Goal: Communication & Community: Answer question/provide support

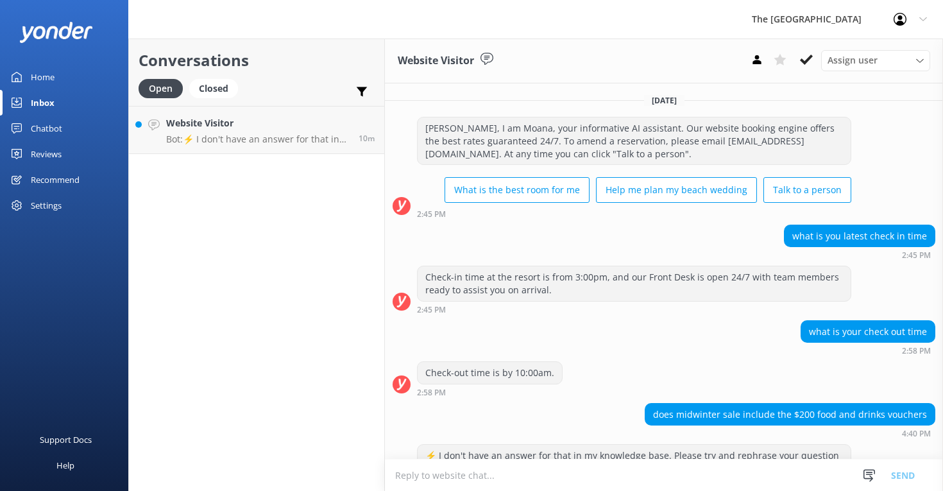
scroll to position [323, 0]
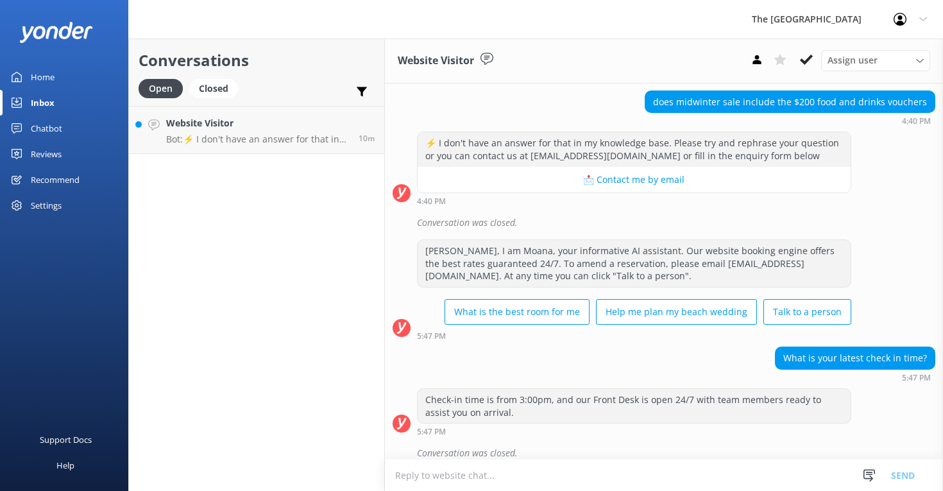
scroll to position [323, 0]
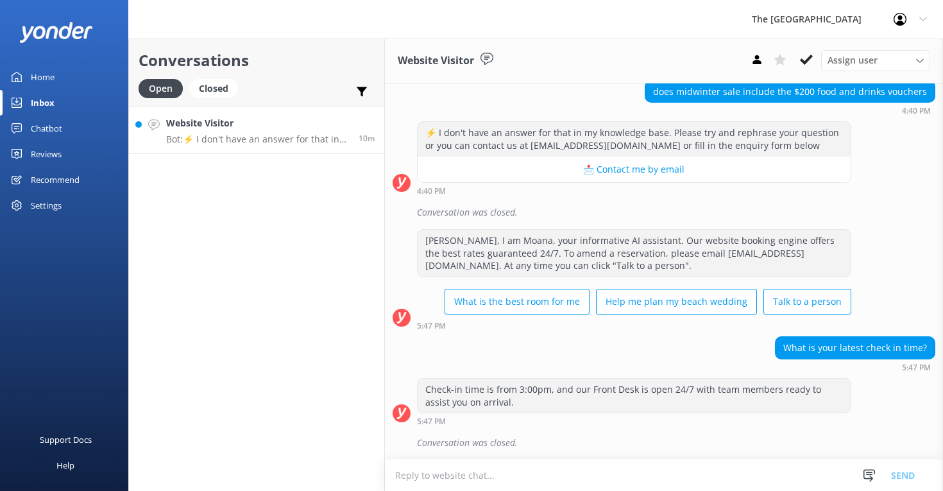
click at [225, 126] on h4 "Website Visitor" at bounding box center [257, 123] width 183 height 14
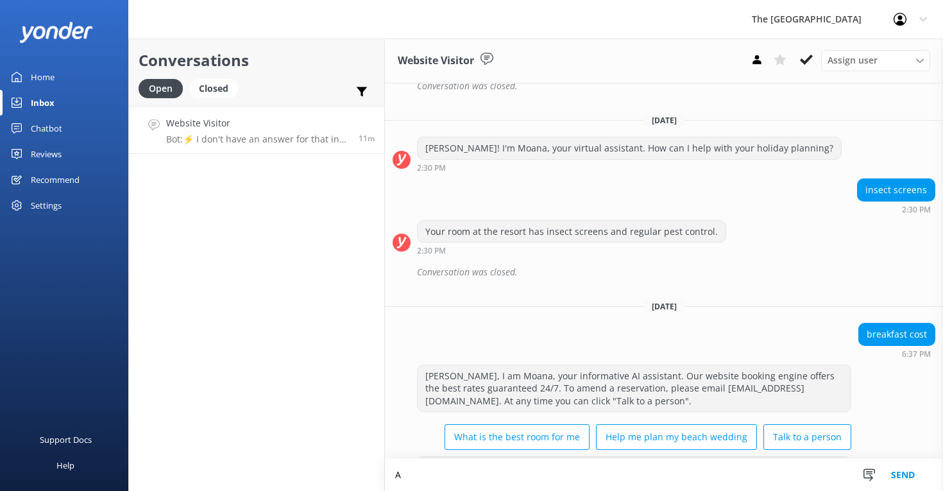
scroll to position [17030, 0]
type textarea "All bookings are inclusive of Full Cooked Buffet Breakfast"
click at [892, 470] on button "Send" at bounding box center [903, 475] width 48 height 32
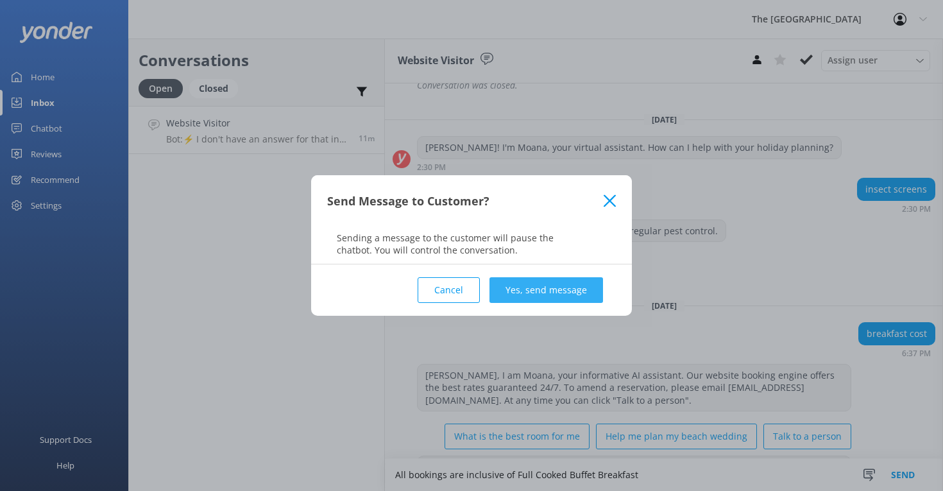
click at [579, 280] on button "Yes, send message" at bounding box center [547, 290] width 114 height 26
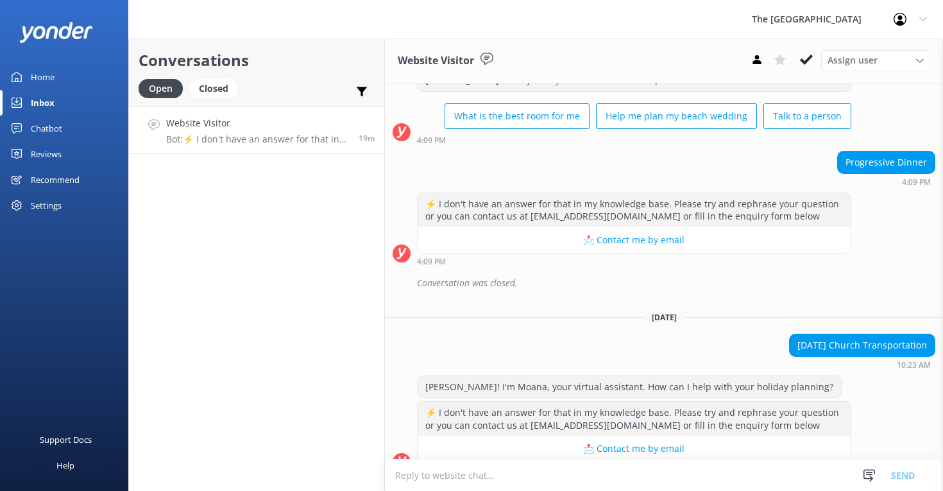
scroll to position [17113, 0]
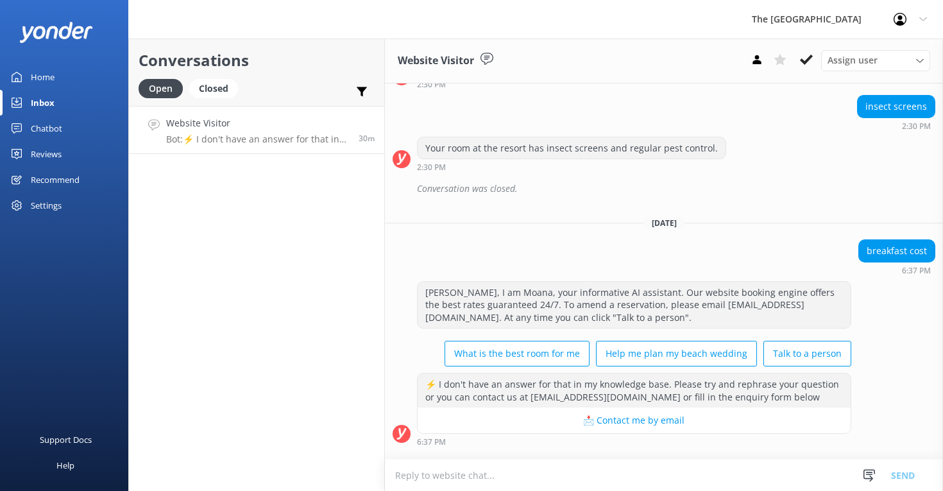
click at [451, 474] on textarea at bounding box center [664, 474] width 558 height 31
click at [445, 478] on textarea at bounding box center [664, 474] width 558 height 31
